Goal: Task Accomplishment & Management: Use online tool/utility

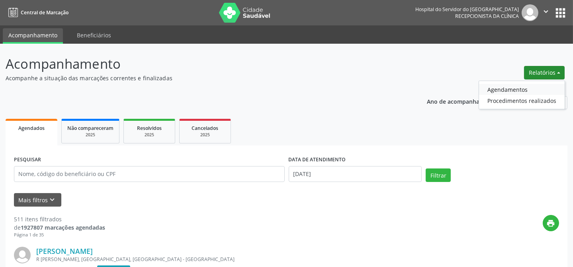
click at [508, 88] on link "Agendamentos" at bounding box center [522, 89] width 86 height 11
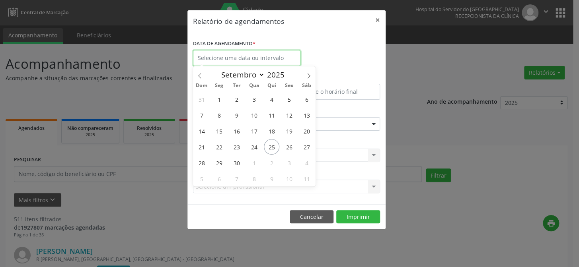
click at [233, 56] on input "text" at bounding box center [246, 58] width 107 height 16
click at [274, 144] on span "25" at bounding box center [272, 147] width 16 height 16
type input "[DATE]"
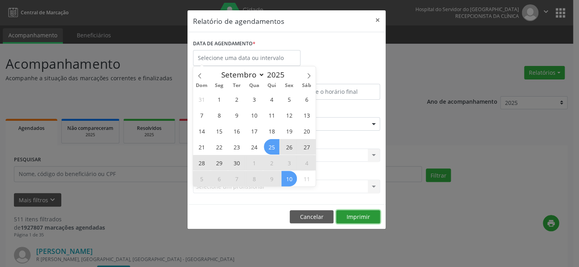
click at [361, 219] on button "Imprimir" at bounding box center [358, 217] width 44 height 14
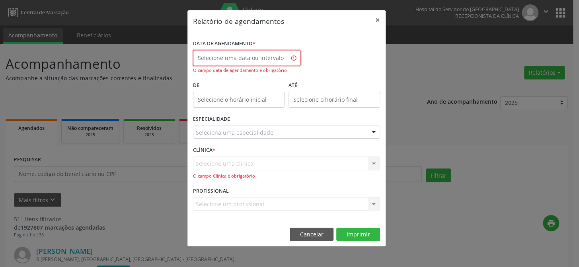
click at [234, 59] on input "text" at bounding box center [246, 58] width 107 height 16
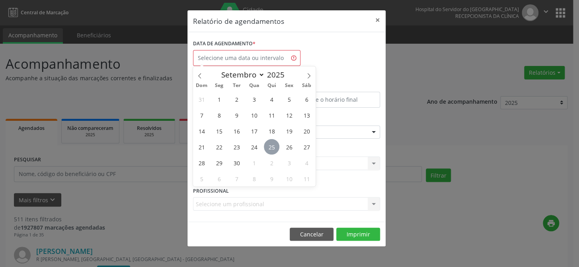
click at [272, 148] on span "25" at bounding box center [272, 147] width 16 height 16
type input "[DATE]"
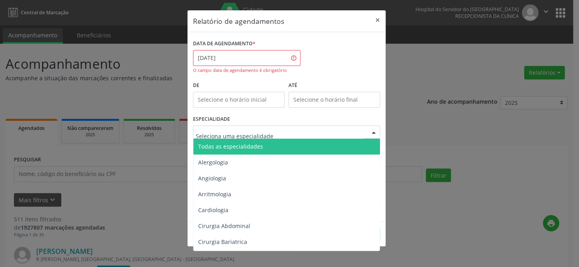
click at [371, 134] on div at bounding box center [374, 133] width 12 height 14
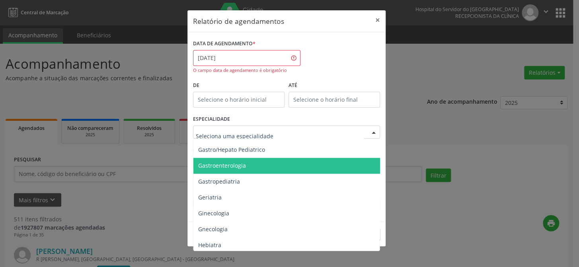
scroll to position [542, 0]
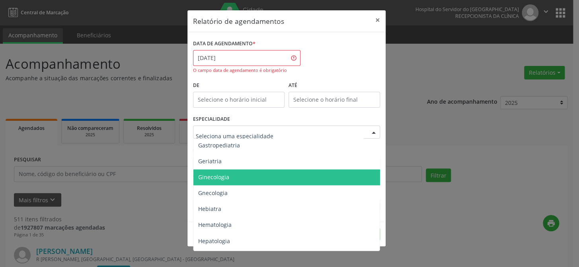
click at [297, 175] on span "Ginecologia" at bounding box center [286, 178] width 187 height 16
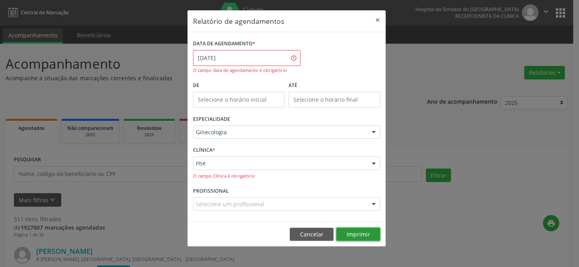
click at [354, 235] on button "Imprimir" at bounding box center [358, 235] width 44 height 14
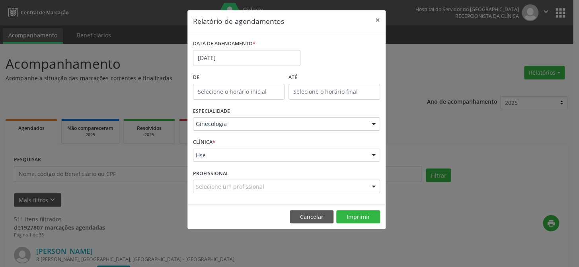
click at [371, 123] on div at bounding box center [374, 125] width 12 height 14
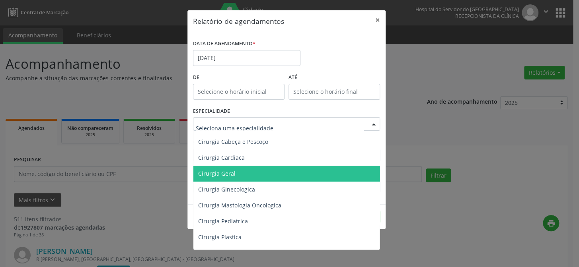
scroll to position [144, 0]
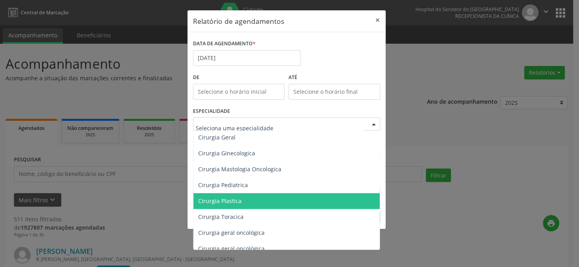
click at [279, 199] on span "Cirurgia Plastica" at bounding box center [286, 201] width 187 height 16
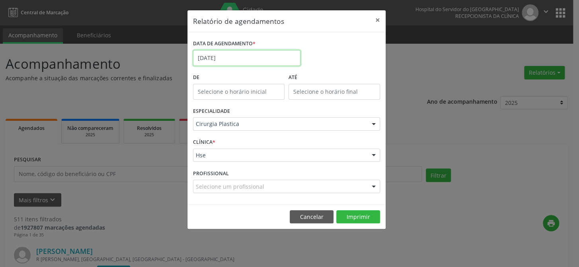
click at [238, 57] on input "[DATE]" at bounding box center [246, 58] width 107 height 16
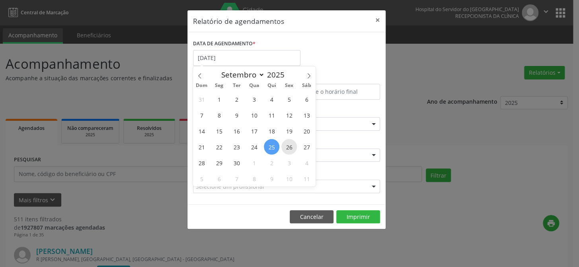
click at [288, 144] on span "26" at bounding box center [289, 147] width 16 height 16
type input "[DATE]"
click at [289, 146] on span "26" at bounding box center [289, 147] width 16 height 16
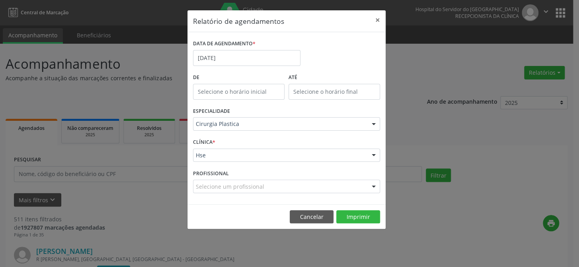
click at [289, 146] on div "CLÍNICA * Hse Hse Nenhum resultado encontrado para: " " Não há nenhuma opção pa…" at bounding box center [286, 151] width 191 height 31
click at [361, 218] on button "Imprimir" at bounding box center [358, 217] width 44 height 14
